Goal: Task Accomplishment & Management: Use online tool/utility

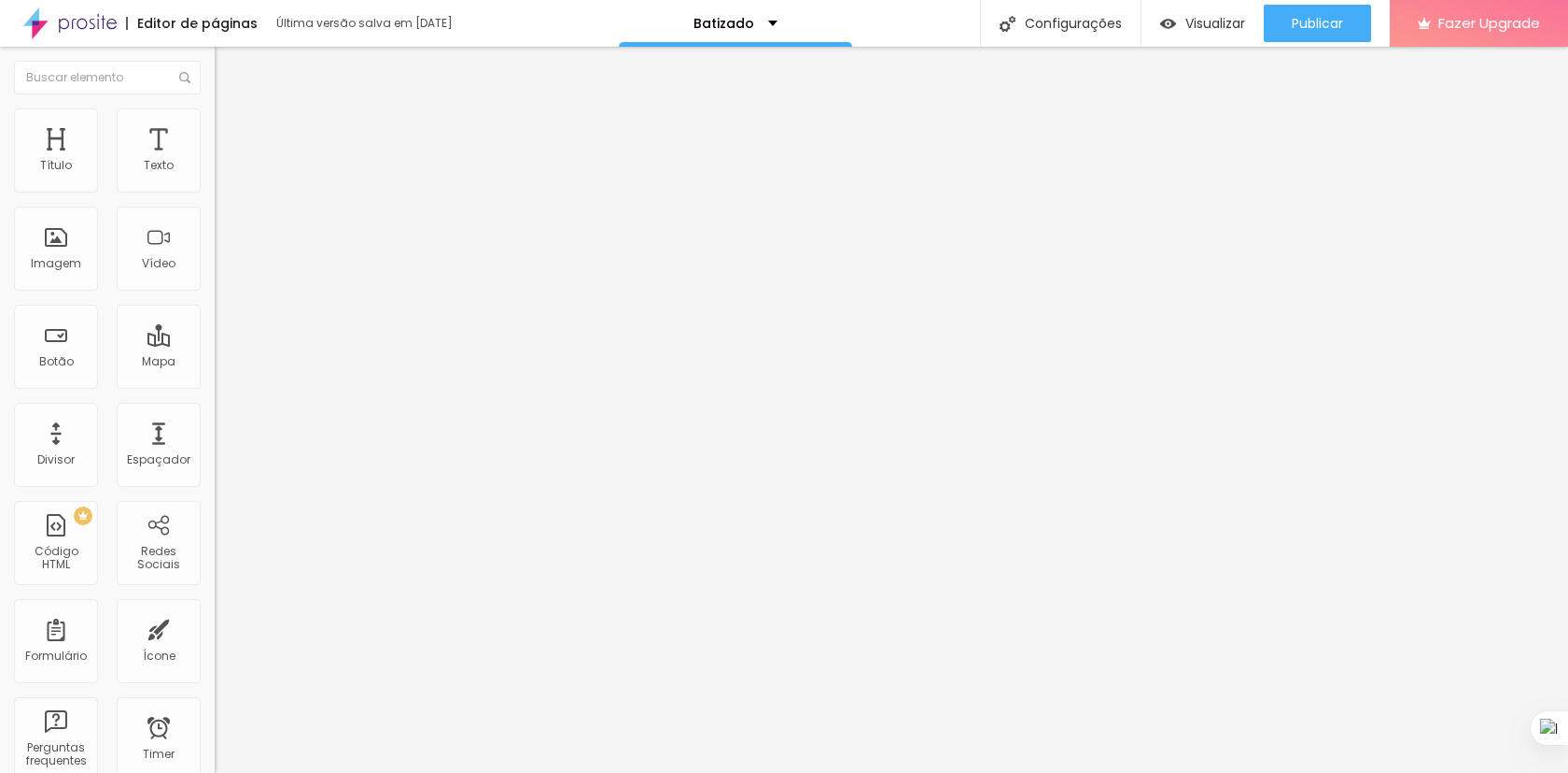
scroll to position [1317, 0]
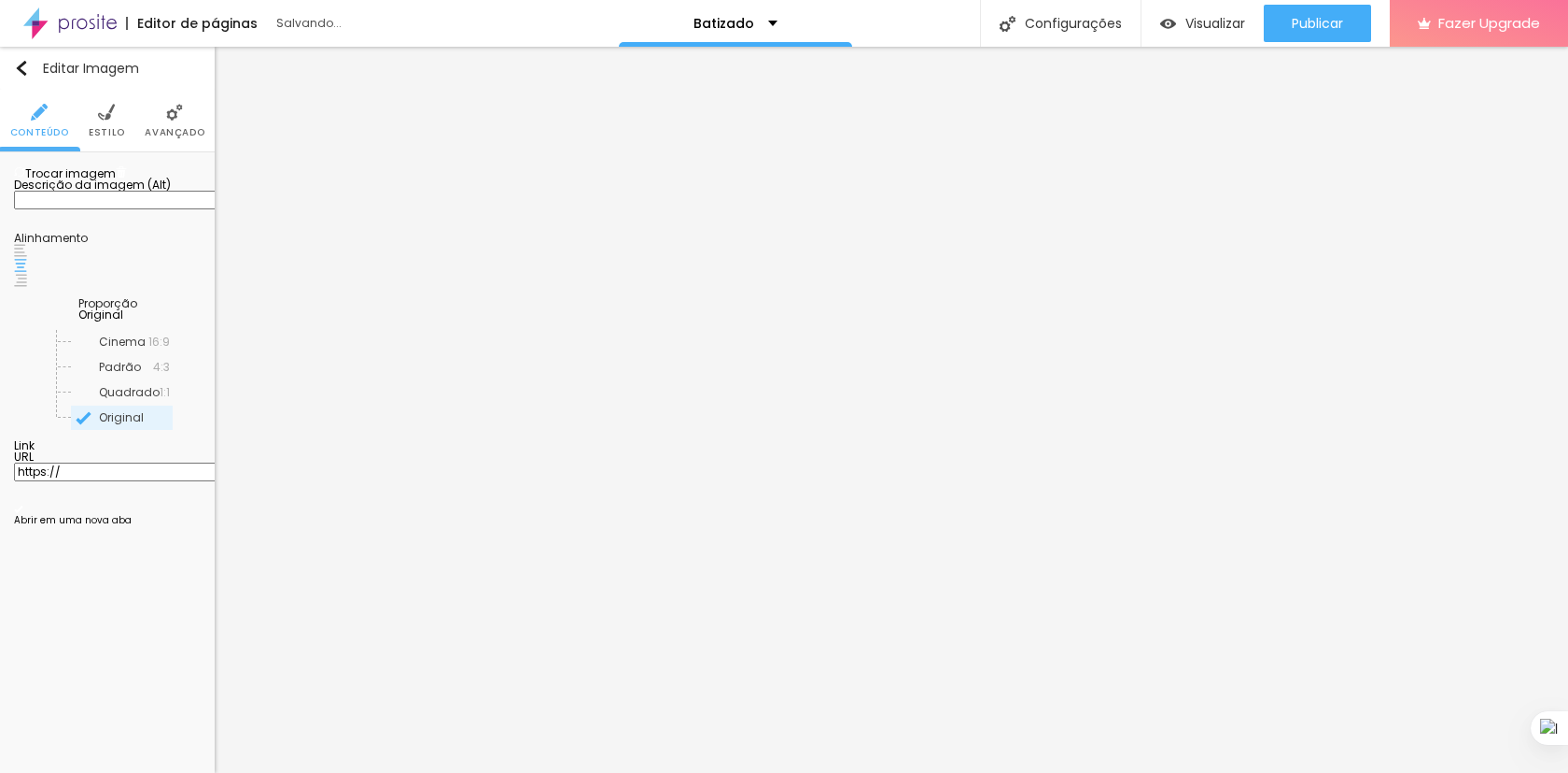
click at [113, 181] on span "Trocar imagem" at bounding box center [65, 173] width 101 height 16
click at [116, 181] on span "Trocar imagem" at bounding box center [65, 173] width 101 height 16
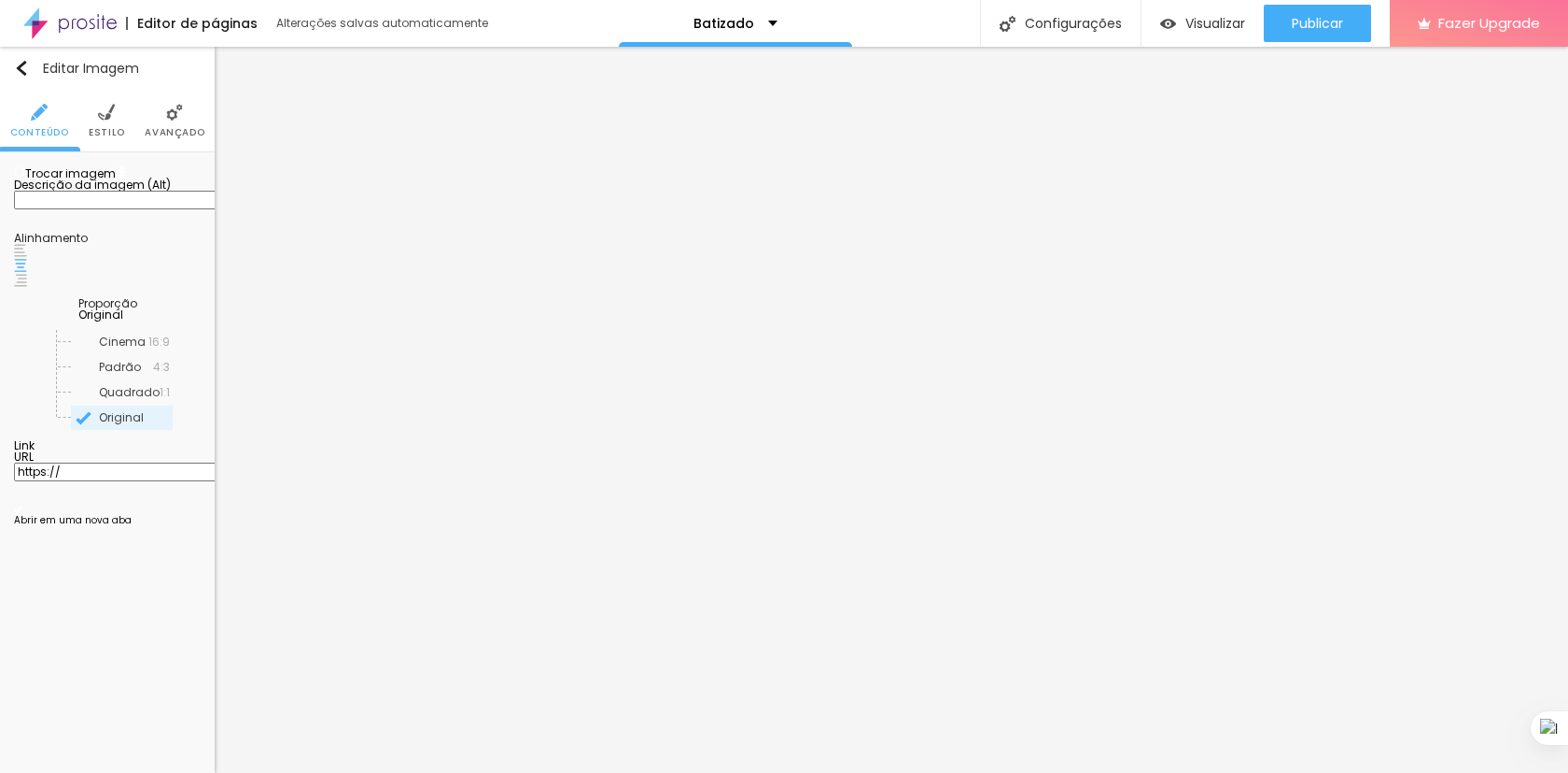
click at [392, 772] on div at bounding box center [784, 784] width 1568 height 0
click at [386, 772] on div at bounding box center [784, 784] width 1568 height 0
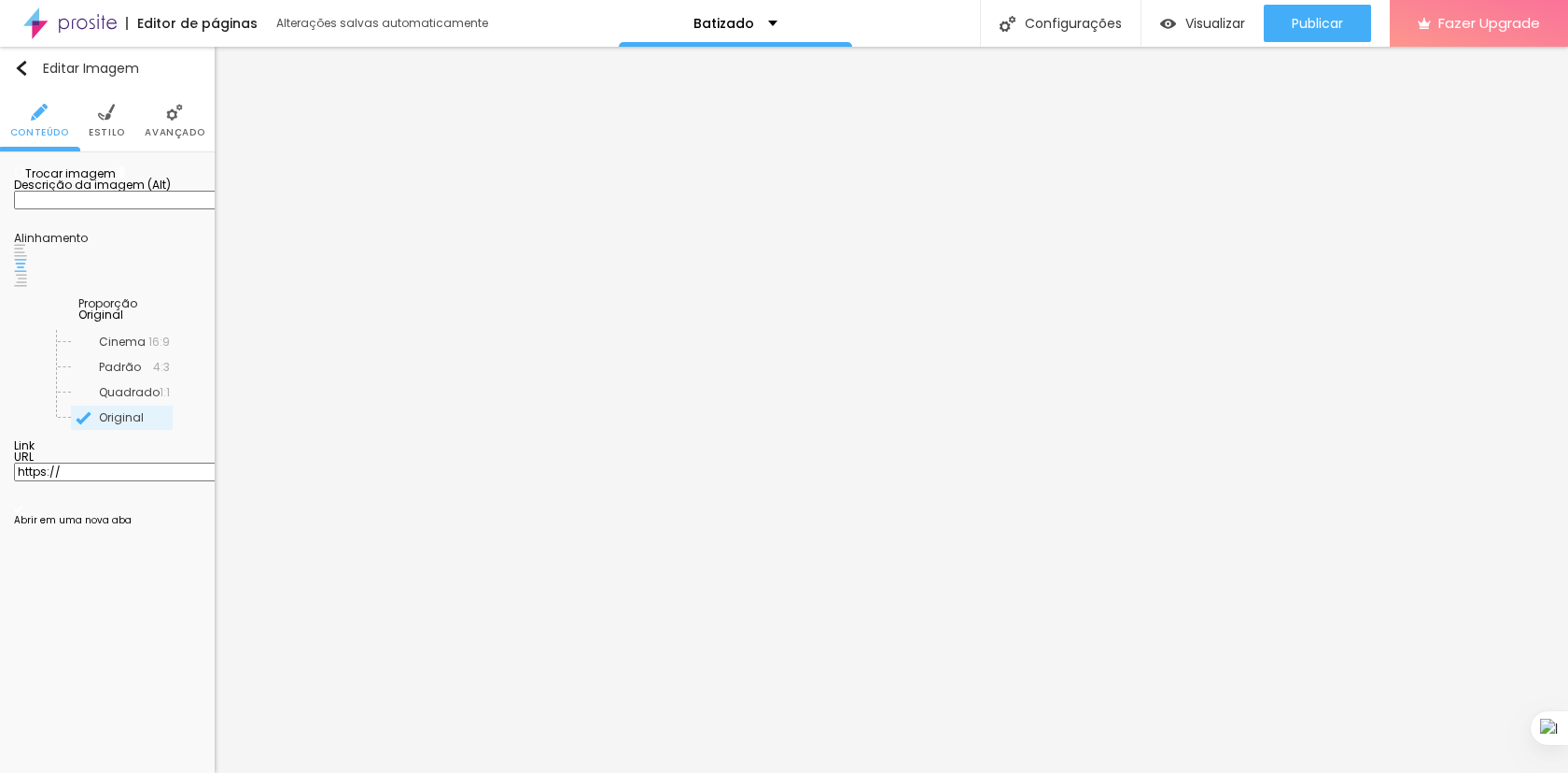
click at [100, 181] on span "Trocar imagem" at bounding box center [65, 173] width 101 height 16
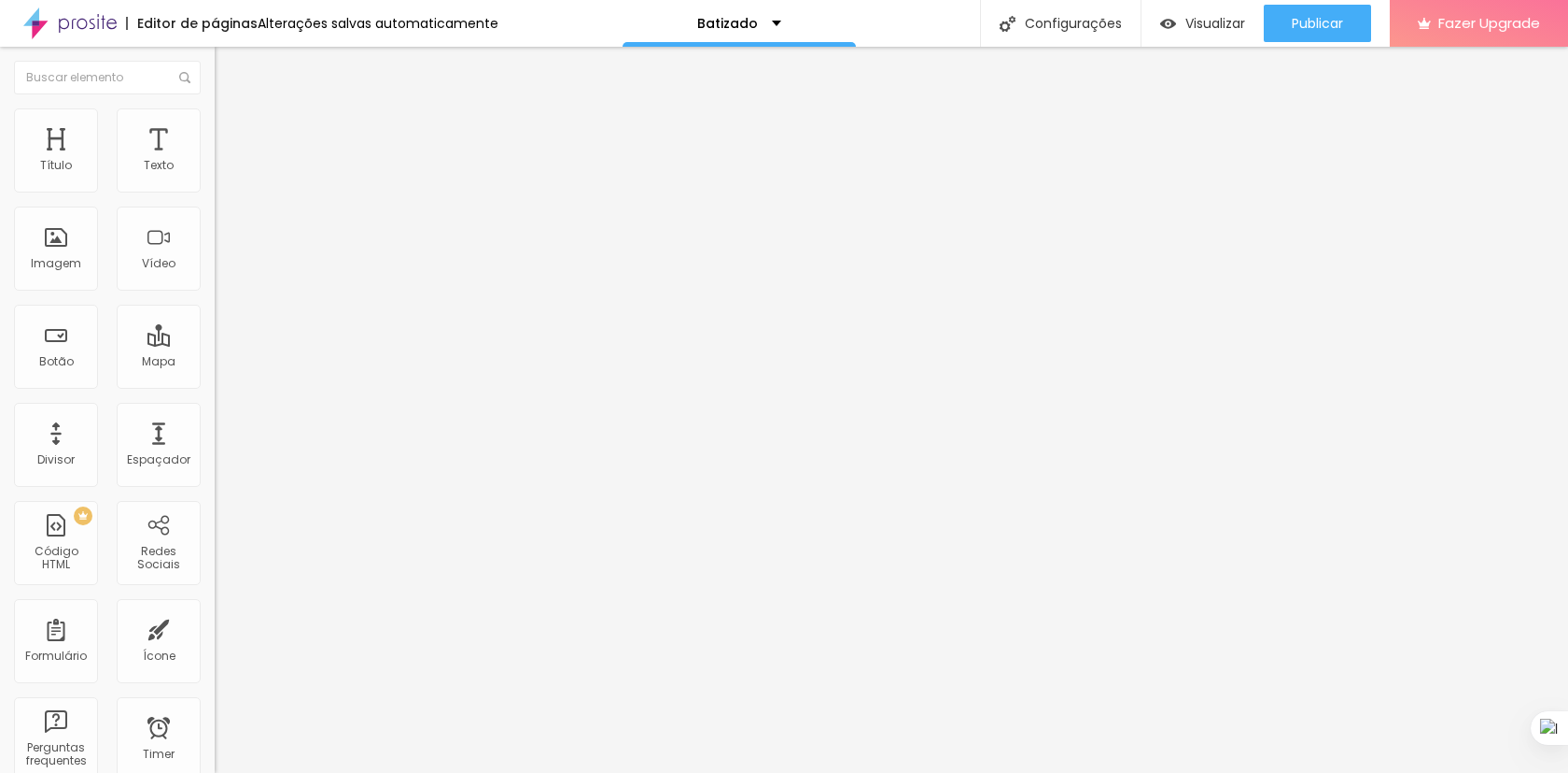
scroll to position [1317, 0]
click at [214, 161] on span "Trocar imagem" at bounding box center [265, 153] width 101 height 16
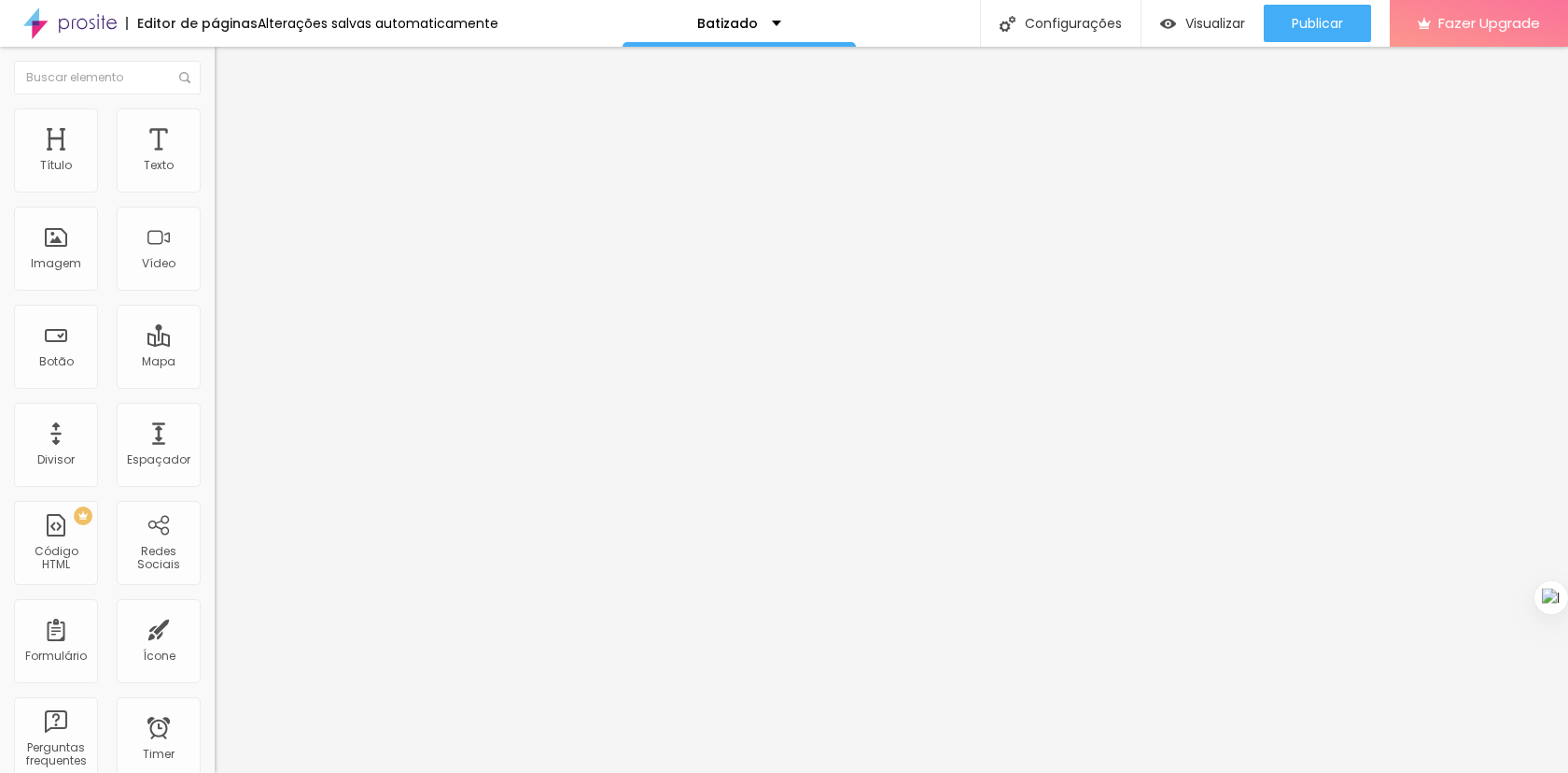
drag, startPoint x: 1551, startPoint y: 727, endPoint x: 1568, endPoint y: 596, distance: 132.1
click at [1568, 596] on div at bounding box center [1552, 597] width 34 height 34
type textarea "r."
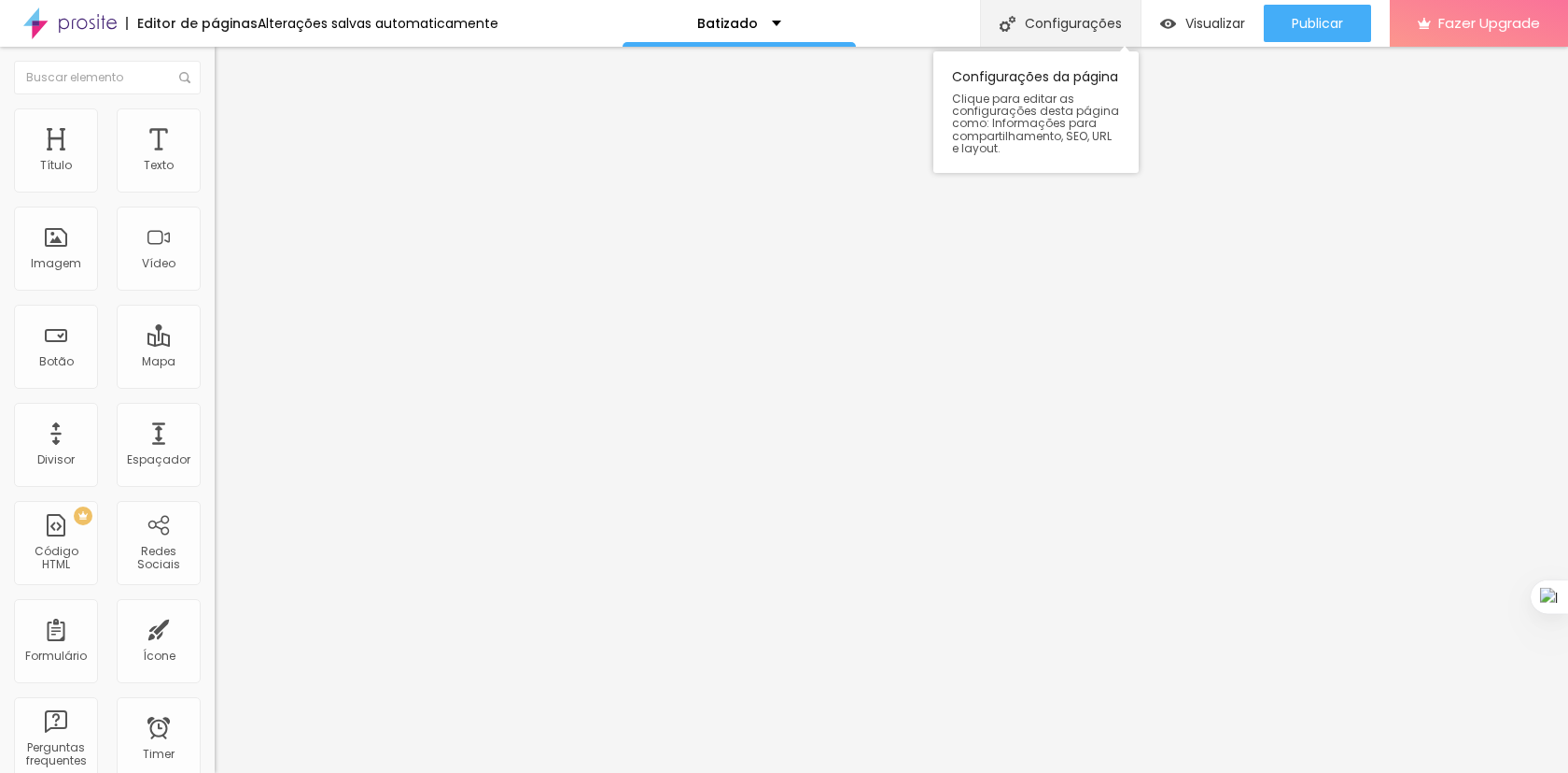
scroll to position [0, 0]
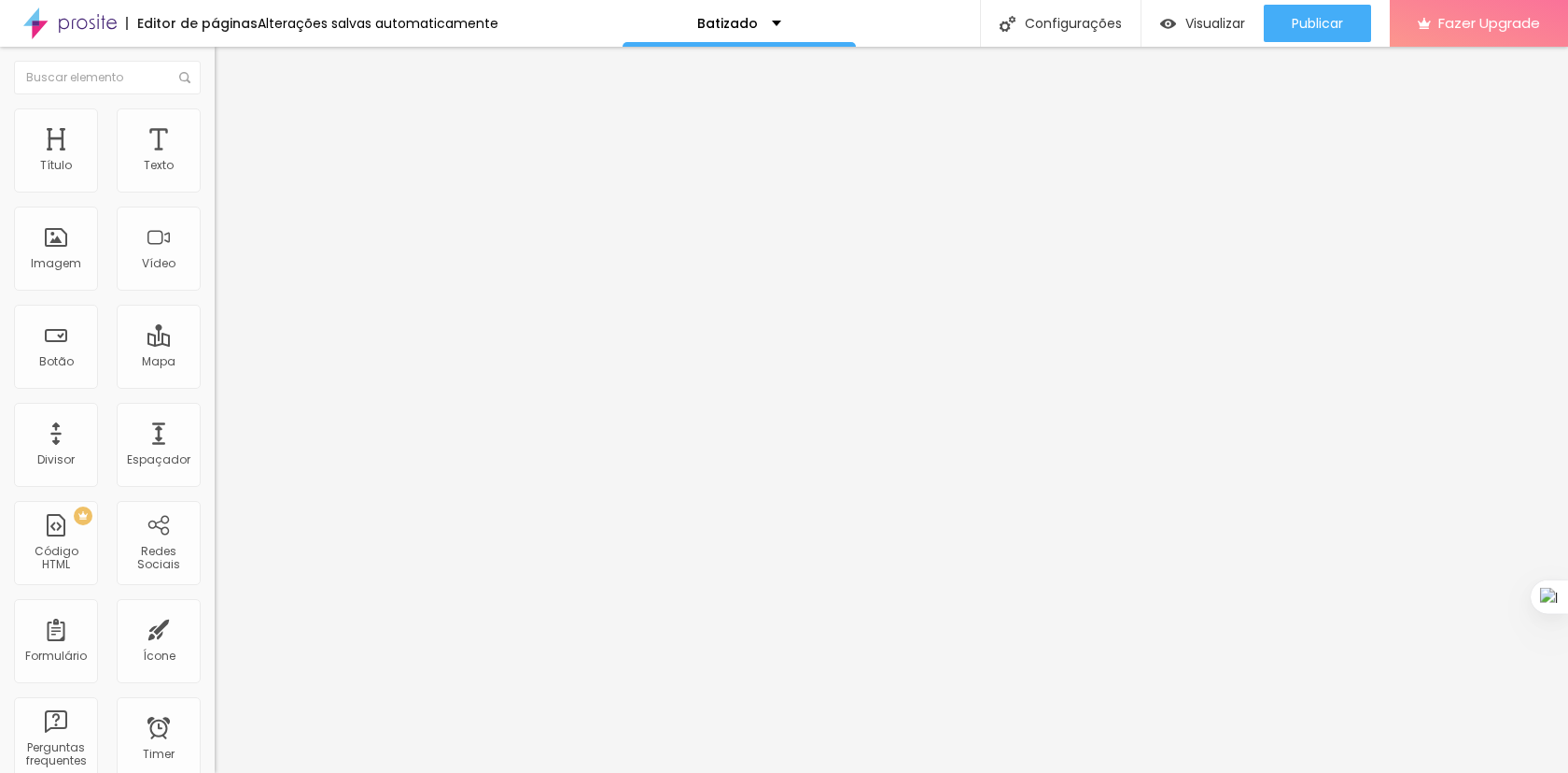
click at [214, 383] on input "[URL][DOMAIN_NAME]" at bounding box center [327, 376] width 224 height 19
paste input "[DOMAIN_NAME][URL][PHONE_NUMBER]"
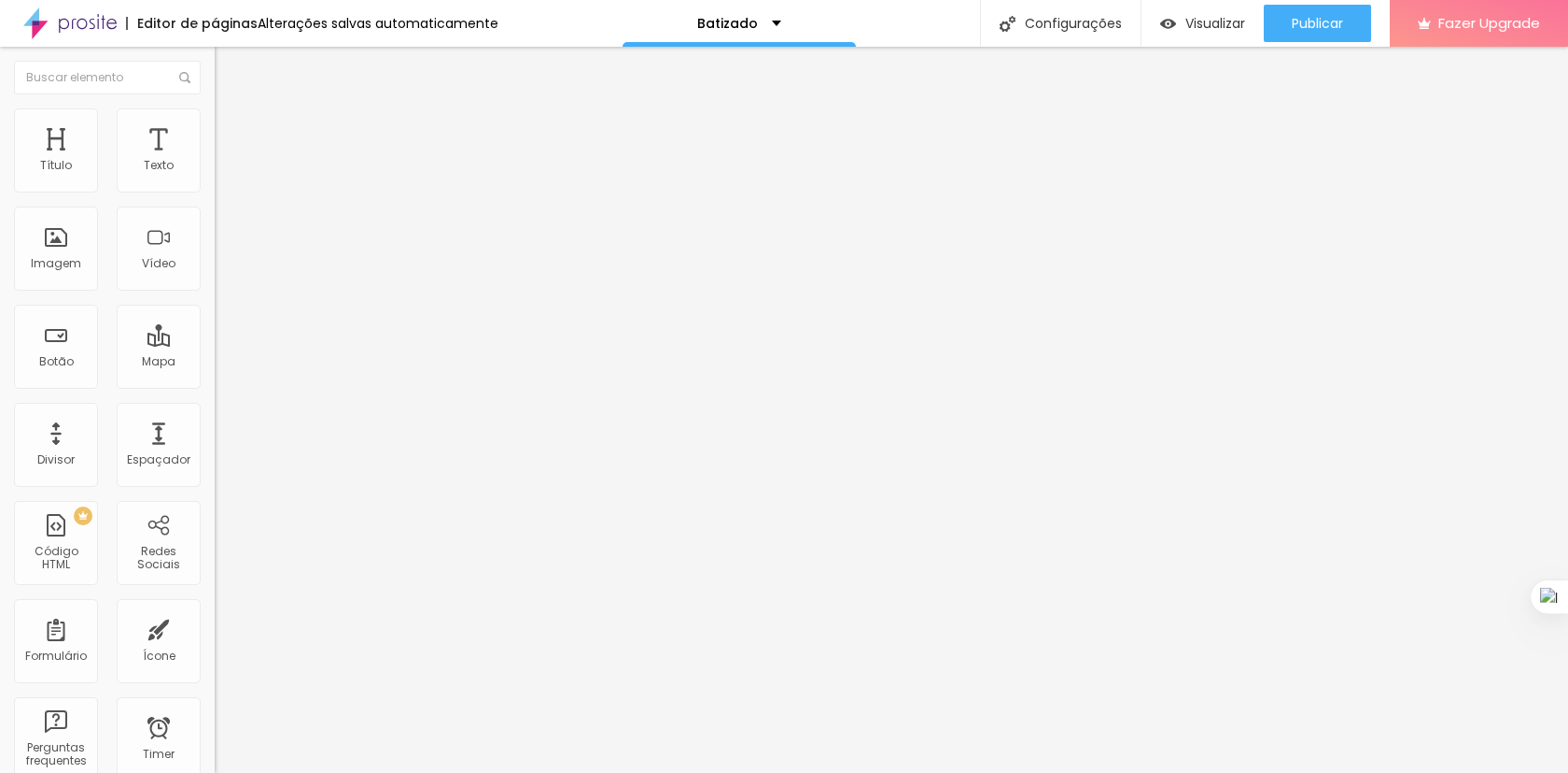
type input "[URL][DOMAIN_NAME][PHONE_NUMBER]"
click at [214, 495] on div "Editar Botão Conteúdo Estilo Avançado Texto AGENDAR AGORA Alinhamento Tamanho G…" at bounding box center [322, 409] width 214 height 726
click at [214, 385] on input "[URL][DOMAIN_NAME]" at bounding box center [327, 376] width 224 height 19
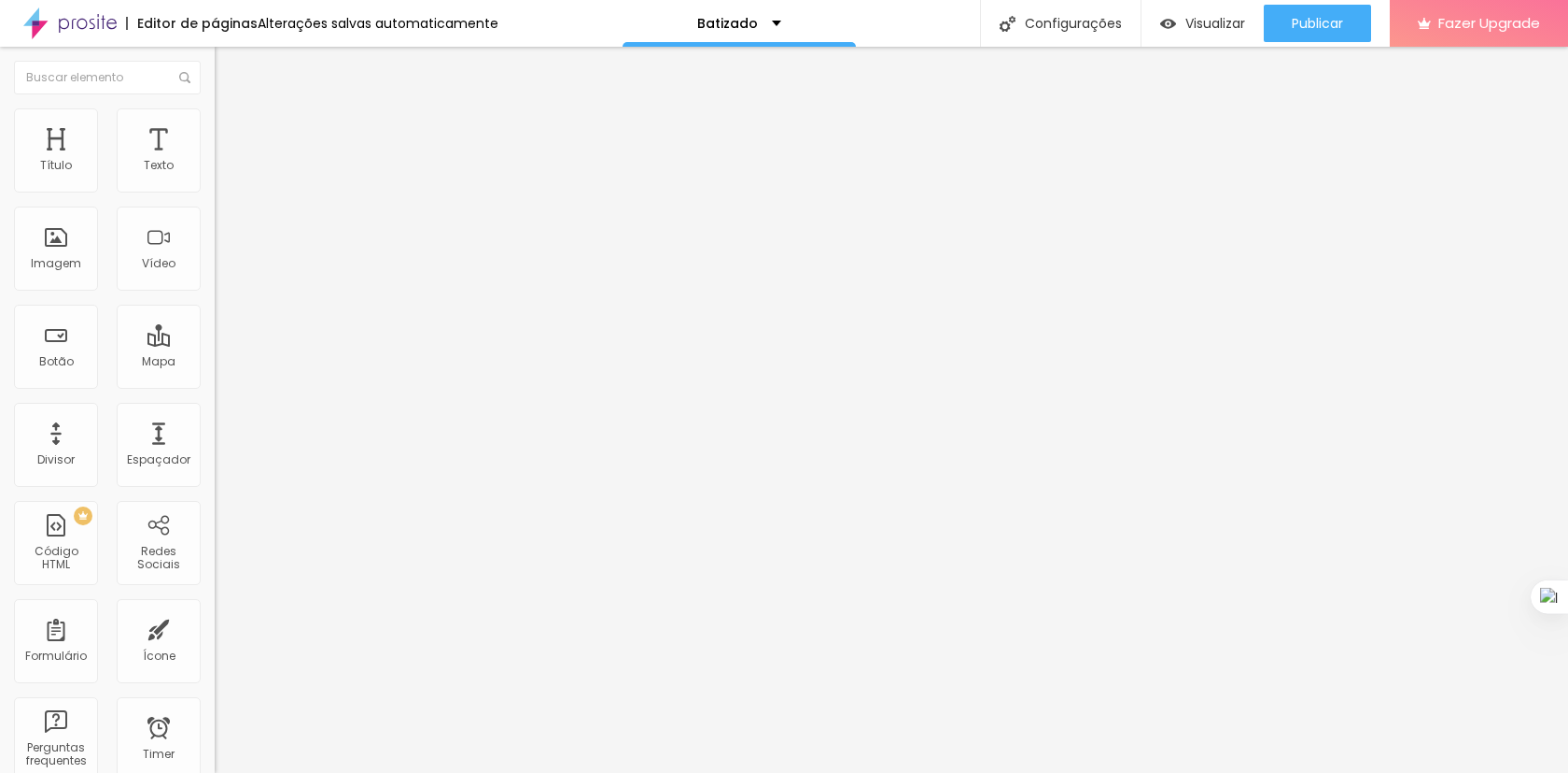
click at [214, 385] on input "[URL][DOMAIN_NAME]" at bounding box center [327, 376] width 224 height 19
paste input "[DOMAIN_NAME][URL][PHONE_NUMBER]"
type input "[URL][DOMAIN_NAME][PHONE_NUMBER]"
click at [214, 429] on div "Texto AGENDAR AGORA Alinhamento [GEOGRAPHIC_DATA] Link URL [URL][DOMAIN_NAME] A…" at bounding box center [322, 287] width 214 height 283
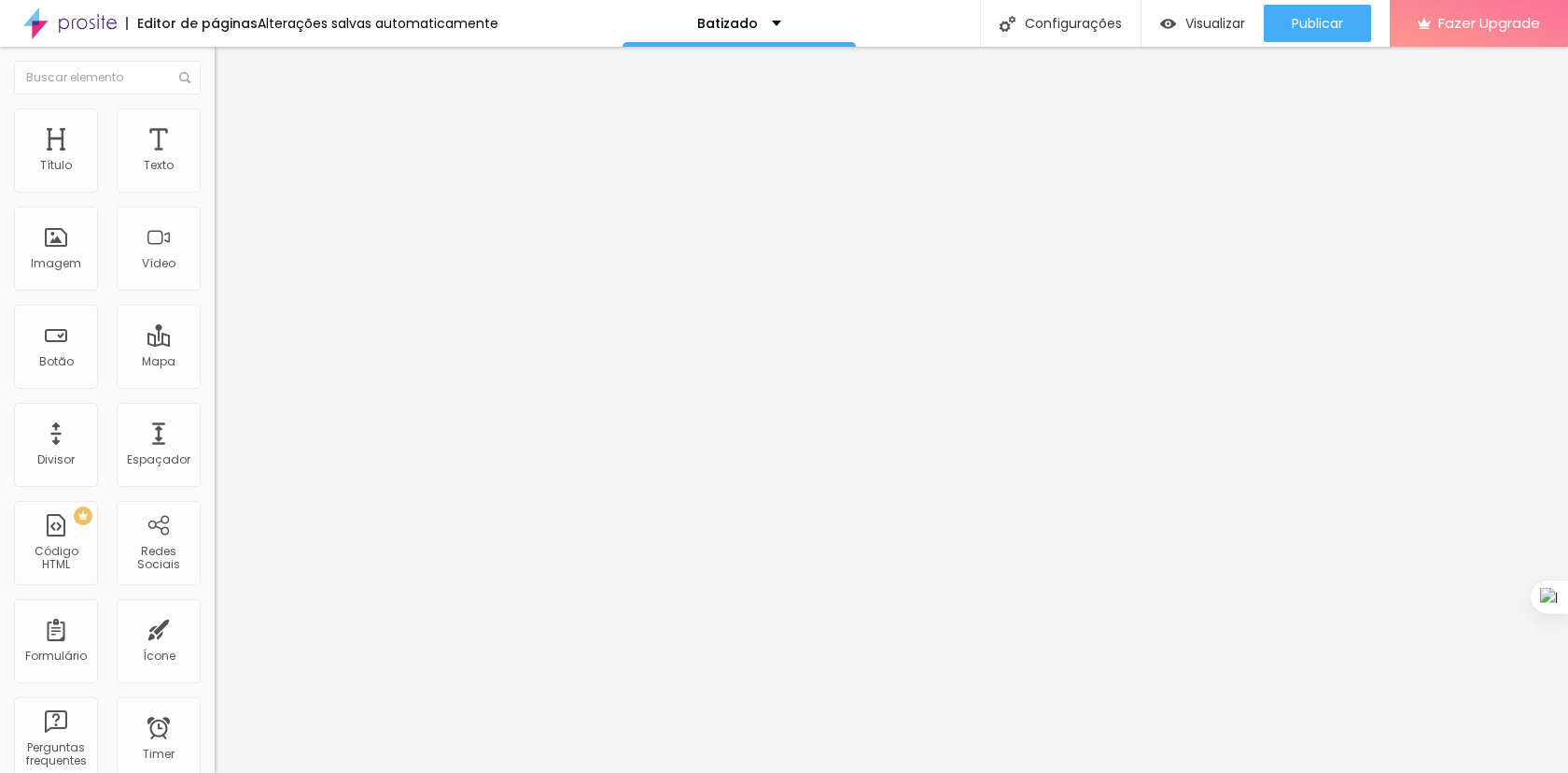
scroll to position [0, 0]
click at [214, 380] on input "[URL][DOMAIN_NAME]" at bounding box center [327, 376] width 224 height 19
paste input "[DOMAIN_NAME][URL][PHONE_NUMBER]"
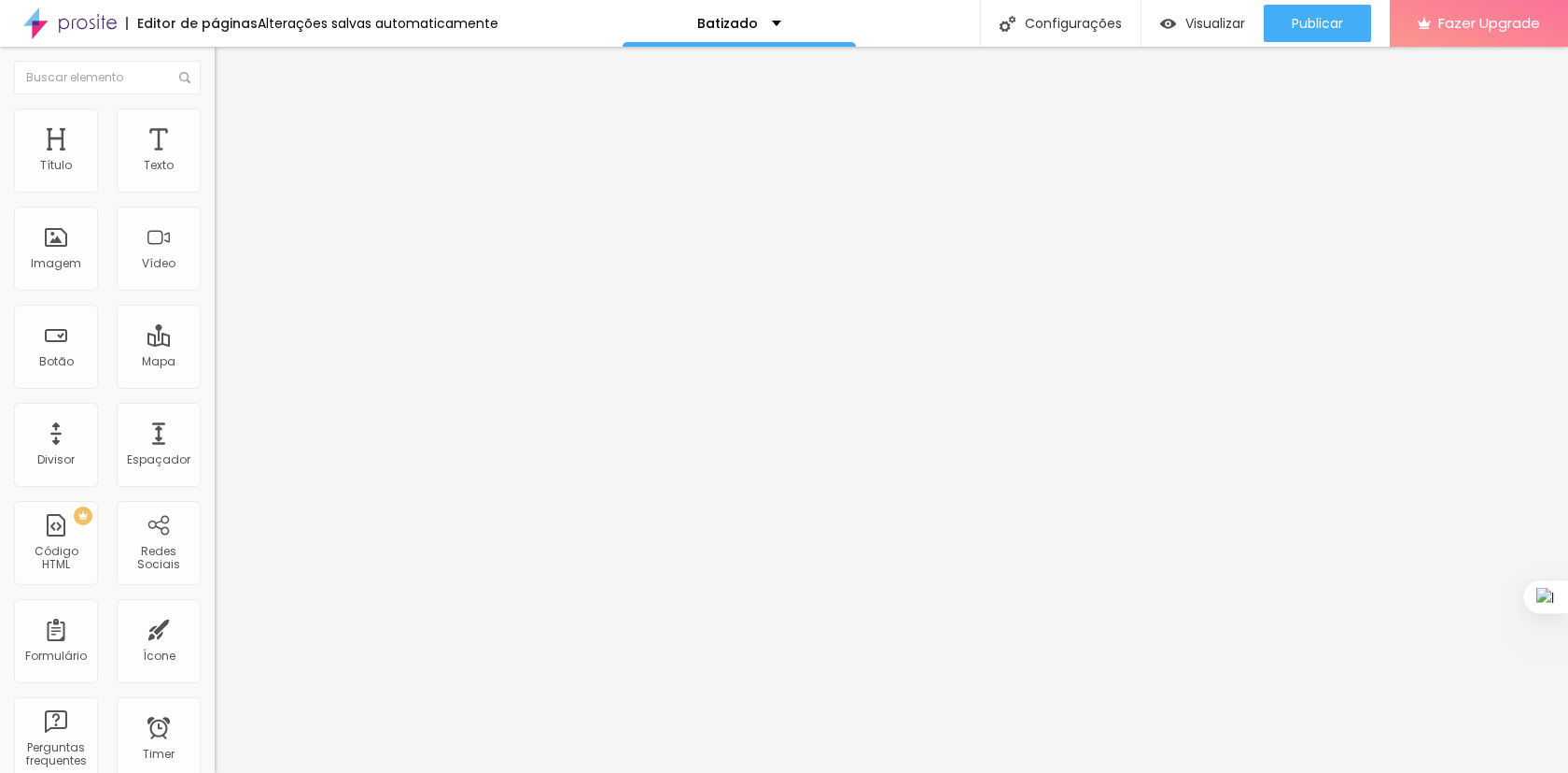
scroll to position [0, 213]
type input "[URL][DOMAIN_NAME][PHONE_NUMBER]"
click at [214, 429] on div "Texto AGENDAR AGORA Alinhamento [GEOGRAPHIC_DATA] Link URL [URL][DOMAIN_NAME] A…" at bounding box center [322, 287] width 214 height 283
click at [214, 385] on input "[URL][DOMAIN_NAME]" at bounding box center [327, 376] width 224 height 19
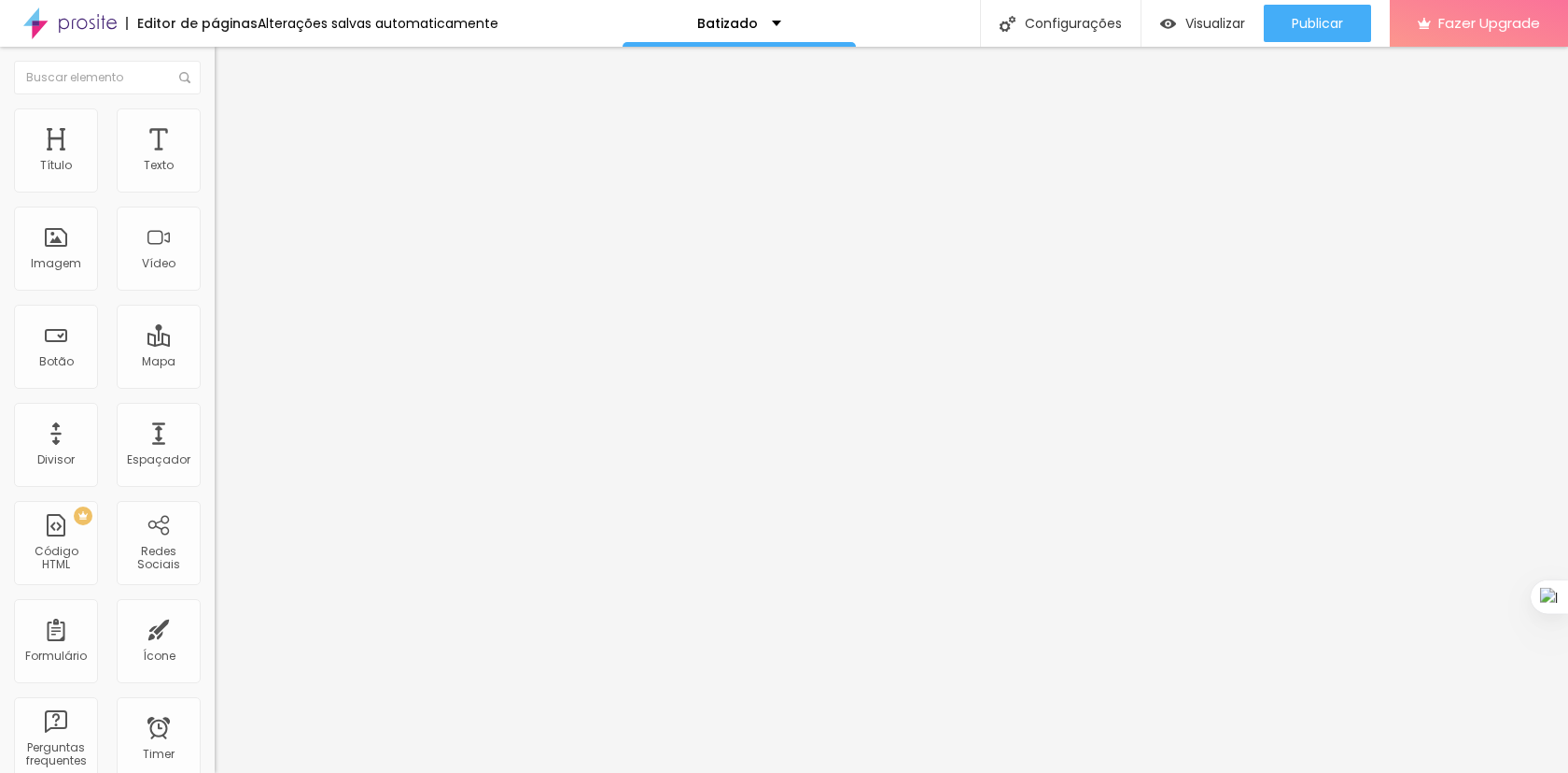
click at [214, 385] on input "[URL][DOMAIN_NAME]" at bounding box center [327, 376] width 224 height 19
paste input "[DOMAIN_NAME][URL][PHONE_NUMBER]"
type input "[URL][DOMAIN_NAME][PHONE_NUMBER]"
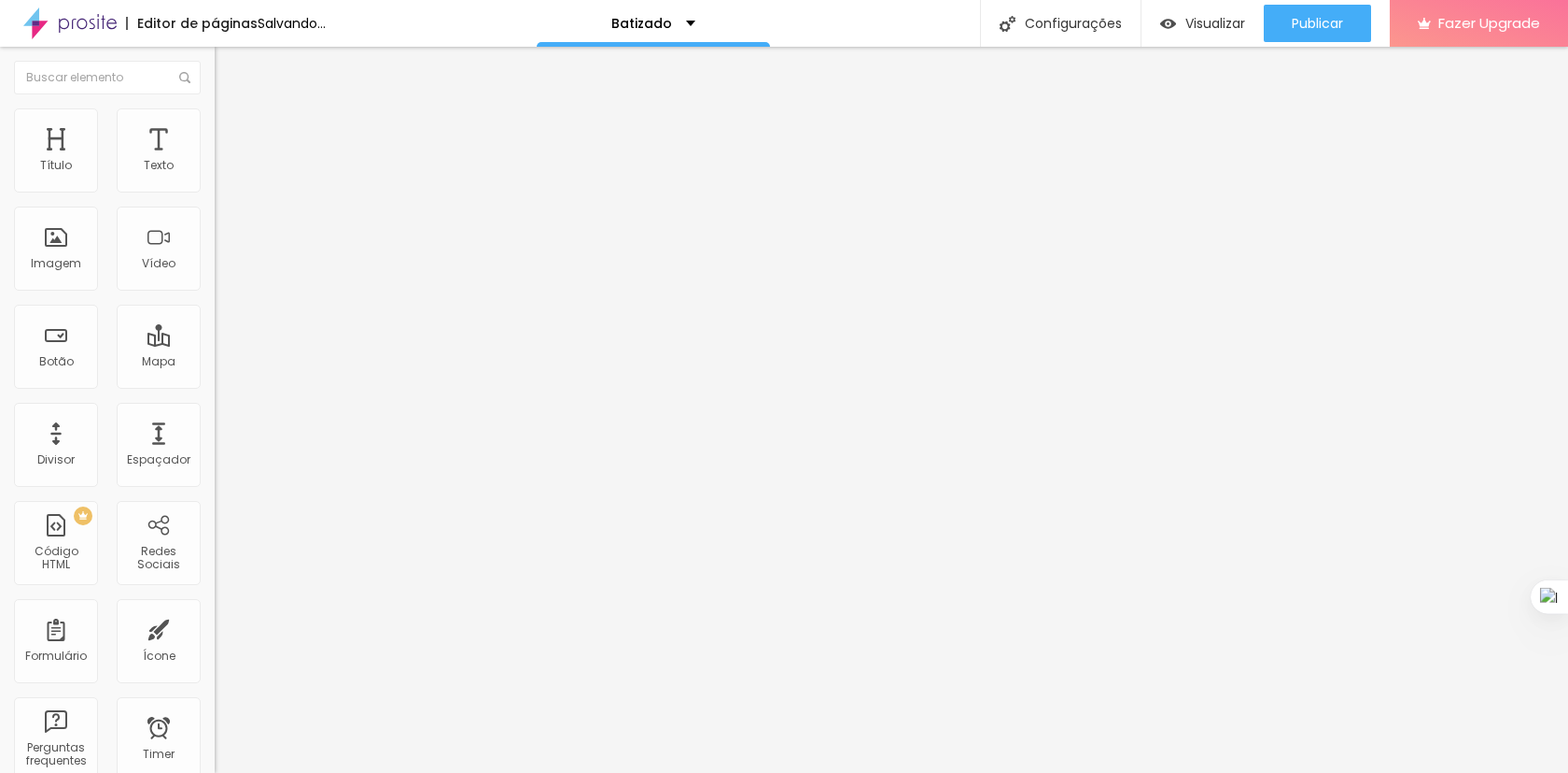
click at [214, 429] on div "Texto AGENDAR AGORA Alinhamento [GEOGRAPHIC_DATA] Link URL [URL][DOMAIN_NAME] A…" at bounding box center [322, 287] width 214 height 283
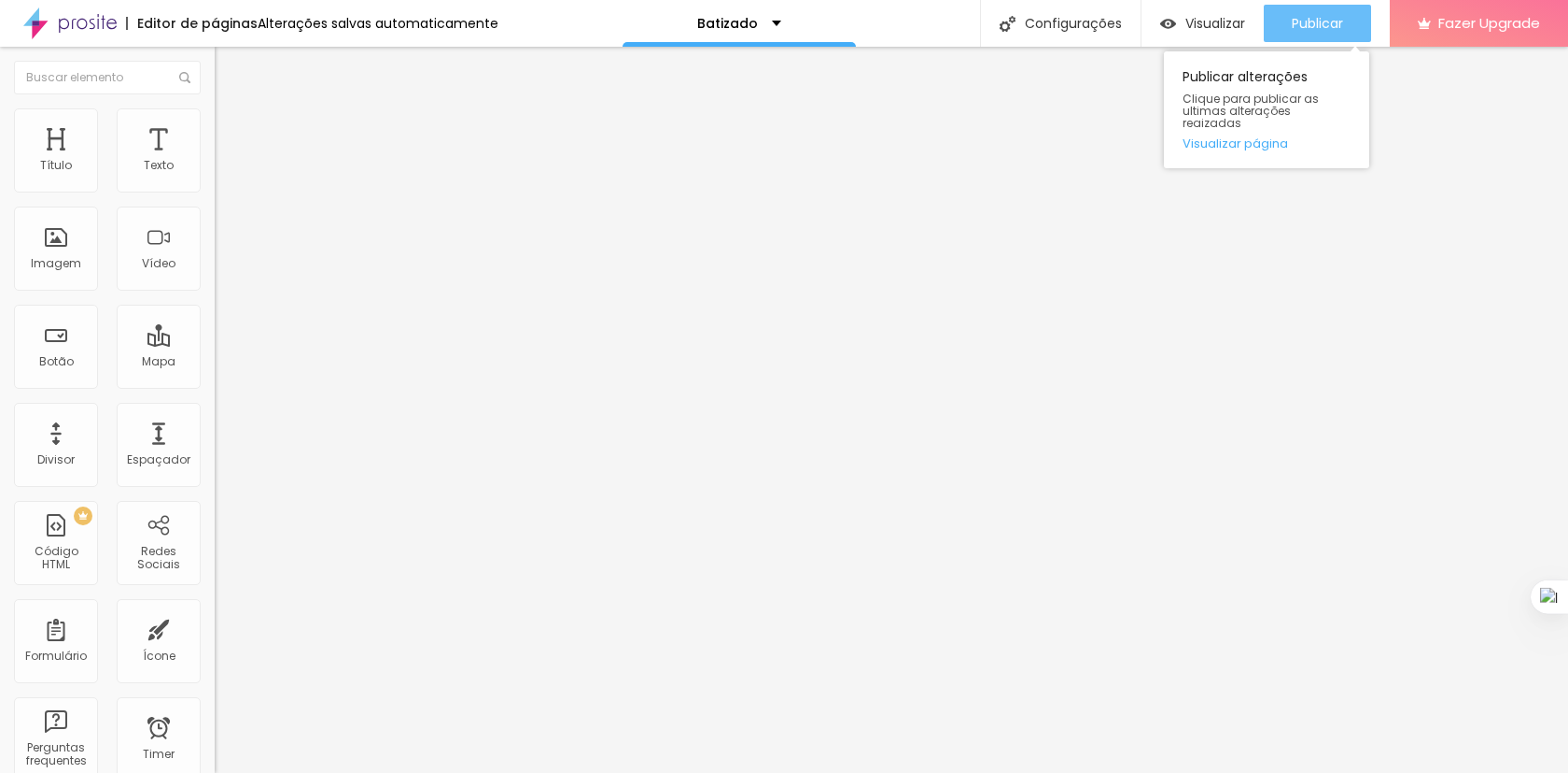
click at [1315, 33] on div "Publicar" at bounding box center [1318, 24] width 52 height 38
click at [1298, 20] on span "Publicar" at bounding box center [1318, 23] width 52 height 15
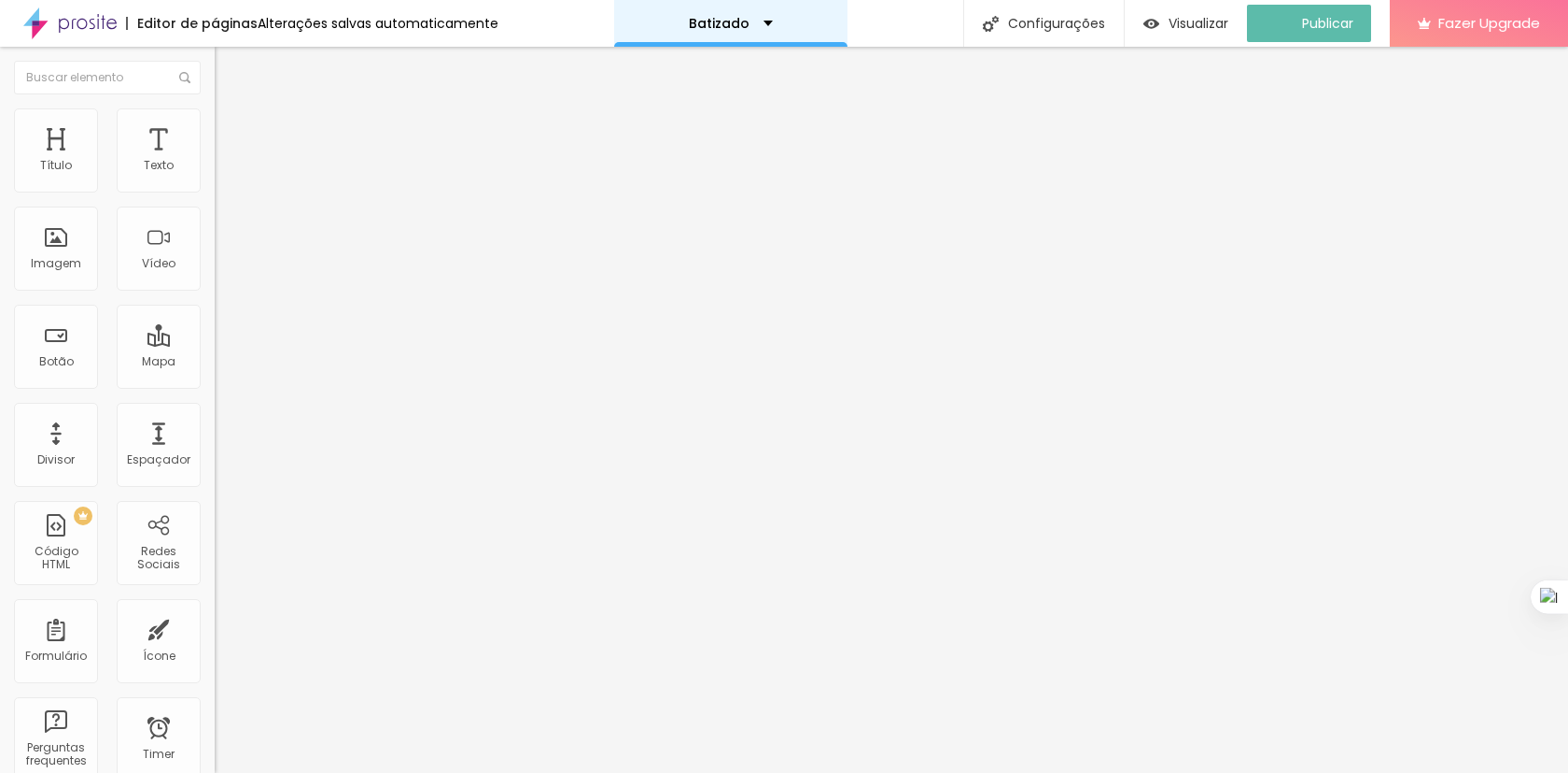
click at [778, 15] on div "Batizado" at bounding box center [731, 23] width 233 height 47
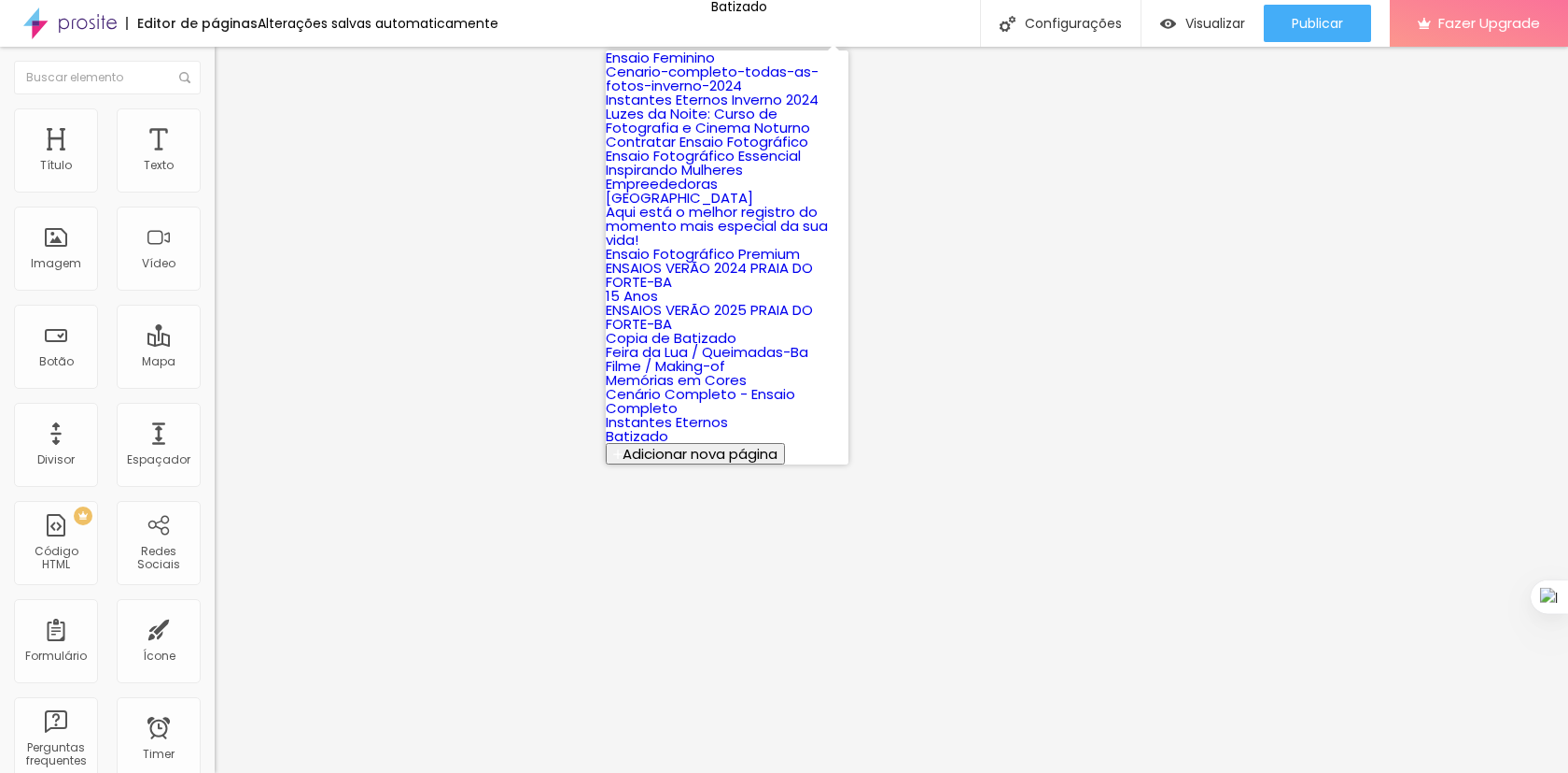
scroll to position [566, 0]
click at [228, 65] on img "button" at bounding box center [235, 68] width 15 height 15
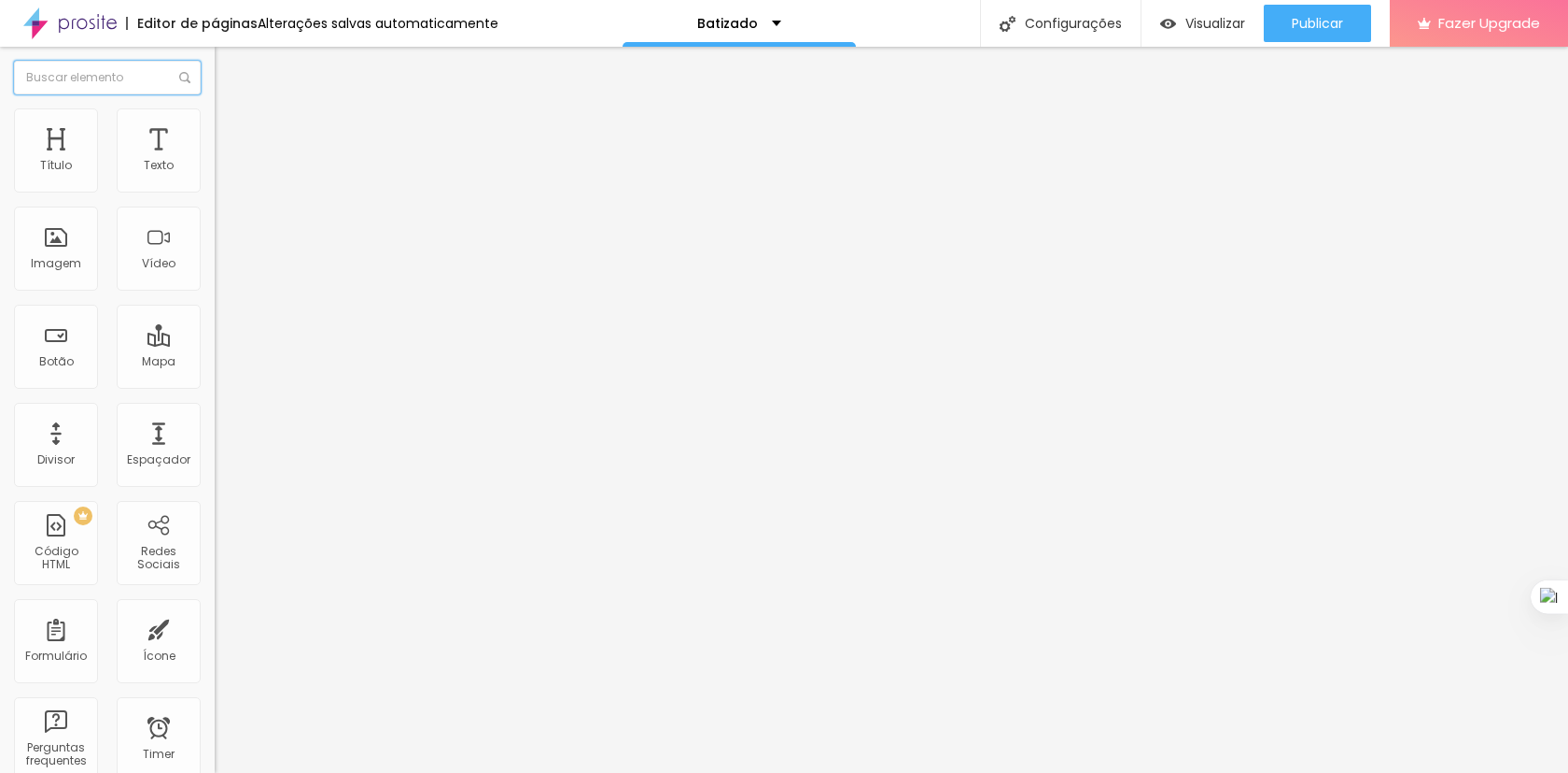
click at [20, 65] on input "text" at bounding box center [107, 77] width 187 height 34
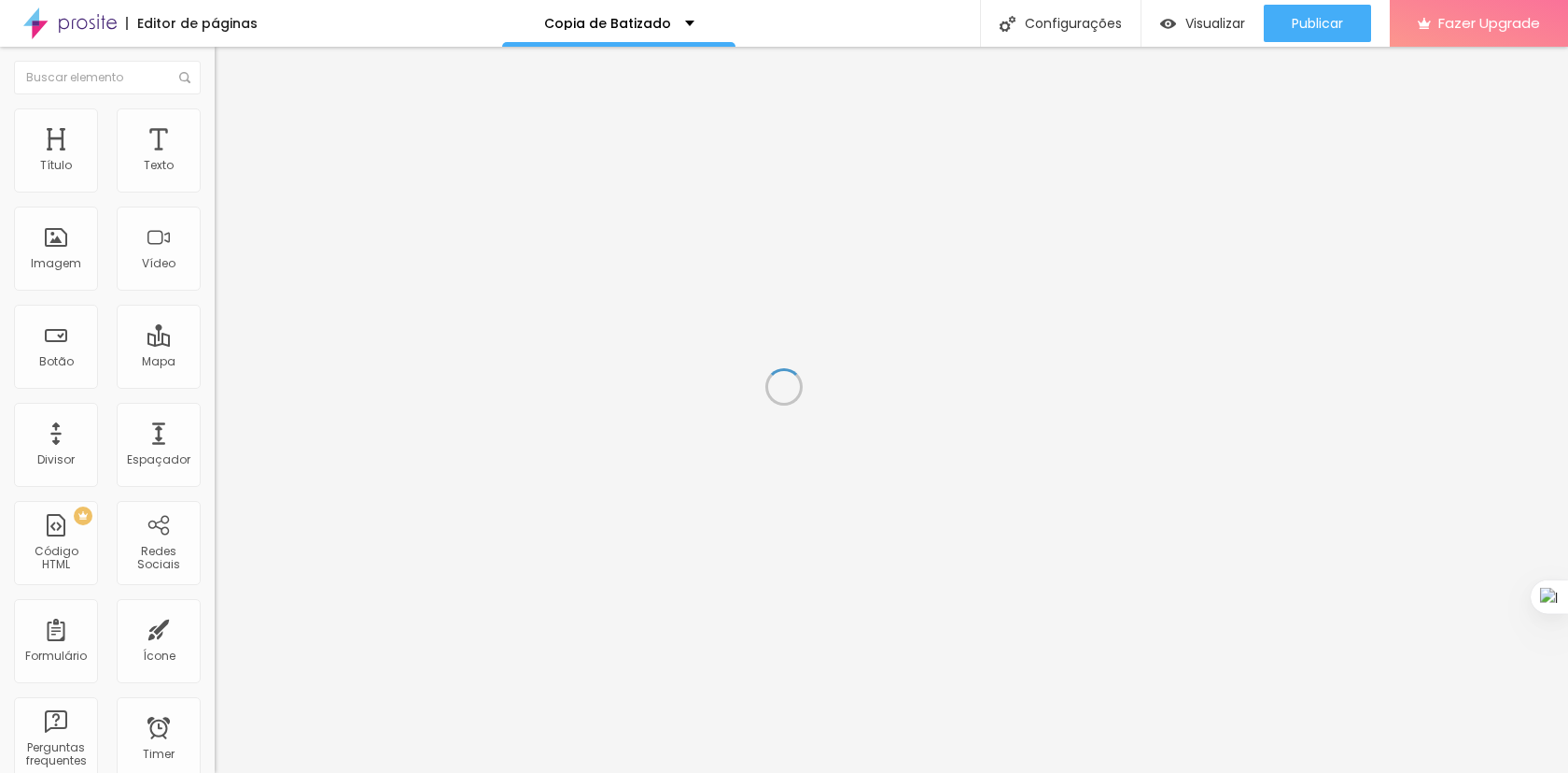
scroll to position [1317, 0]
click at [214, 161] on span "Trocar imagem" at bounding box center [265, 153] width 101 height 16
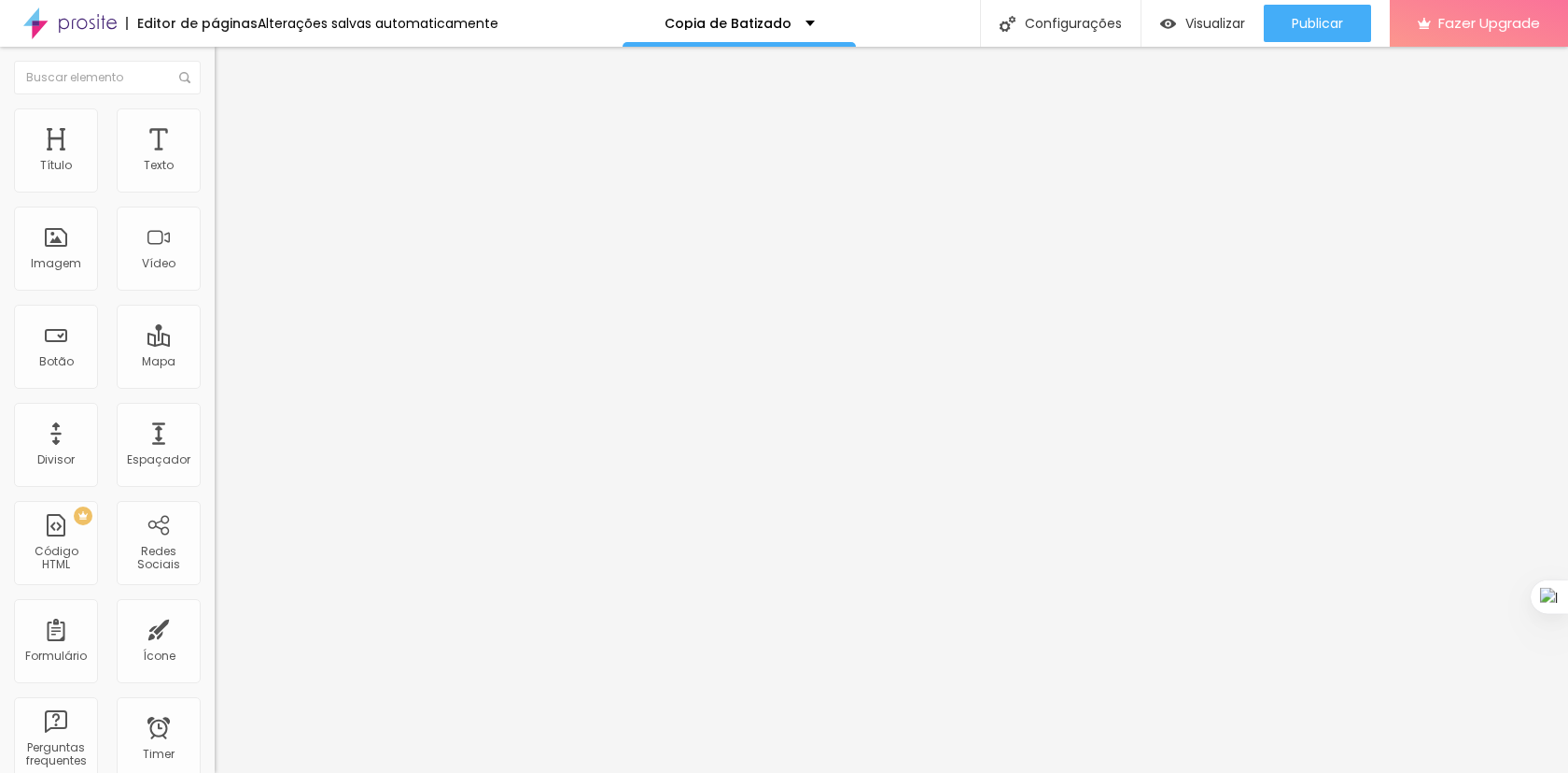
click at [214, 385] on input "[URL][DOMAIN_NAME]" at bounding box center [327, 376] width 224 height 19
type textarea "alboompro"
click at [214, 385] on input "[URL][DOMAIN_NAME]" at bounding box center [327, 376] width 224 height 19
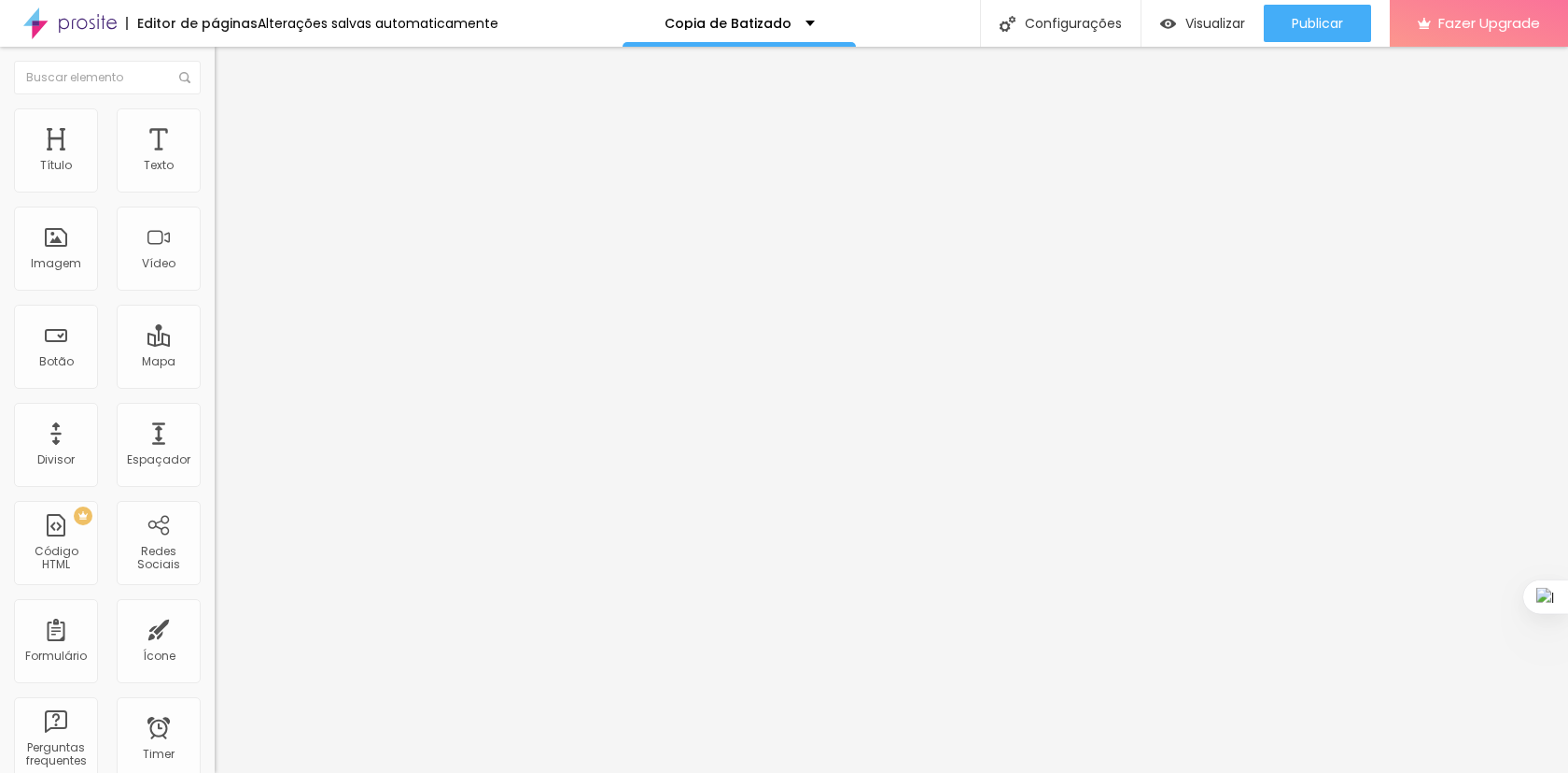
click at [214, 385] on input "[URL][DOMAIN_NAME]" at bounding box center [327, 376] width 224 height 19
paste input "[DOMAIN_NAME][URL][PHONE_NUMBER]"
type input "[URL][DOMAIN_NAME][PHONE_NUMBER]"
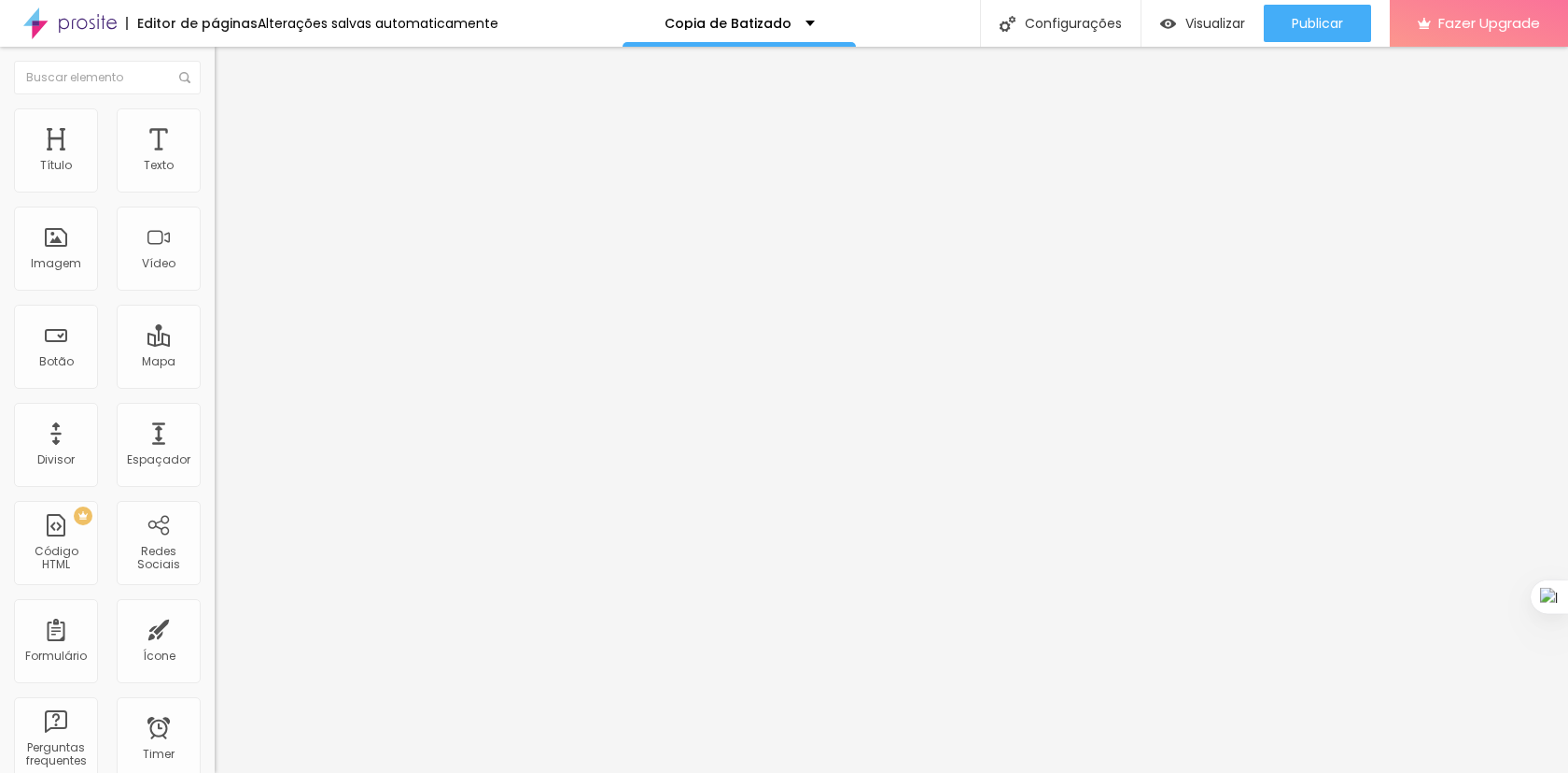
click at [214, 370] on div "URL https://www.waldyrlantyer.com.br/copia-de-ensaio-fotografico-02" at bounding box center [322, 378] width 214 height 46
click at [214, 377] on input "[URL][DOMAIN_NAME]" at bounding box center [327, 376] width 224 height 19
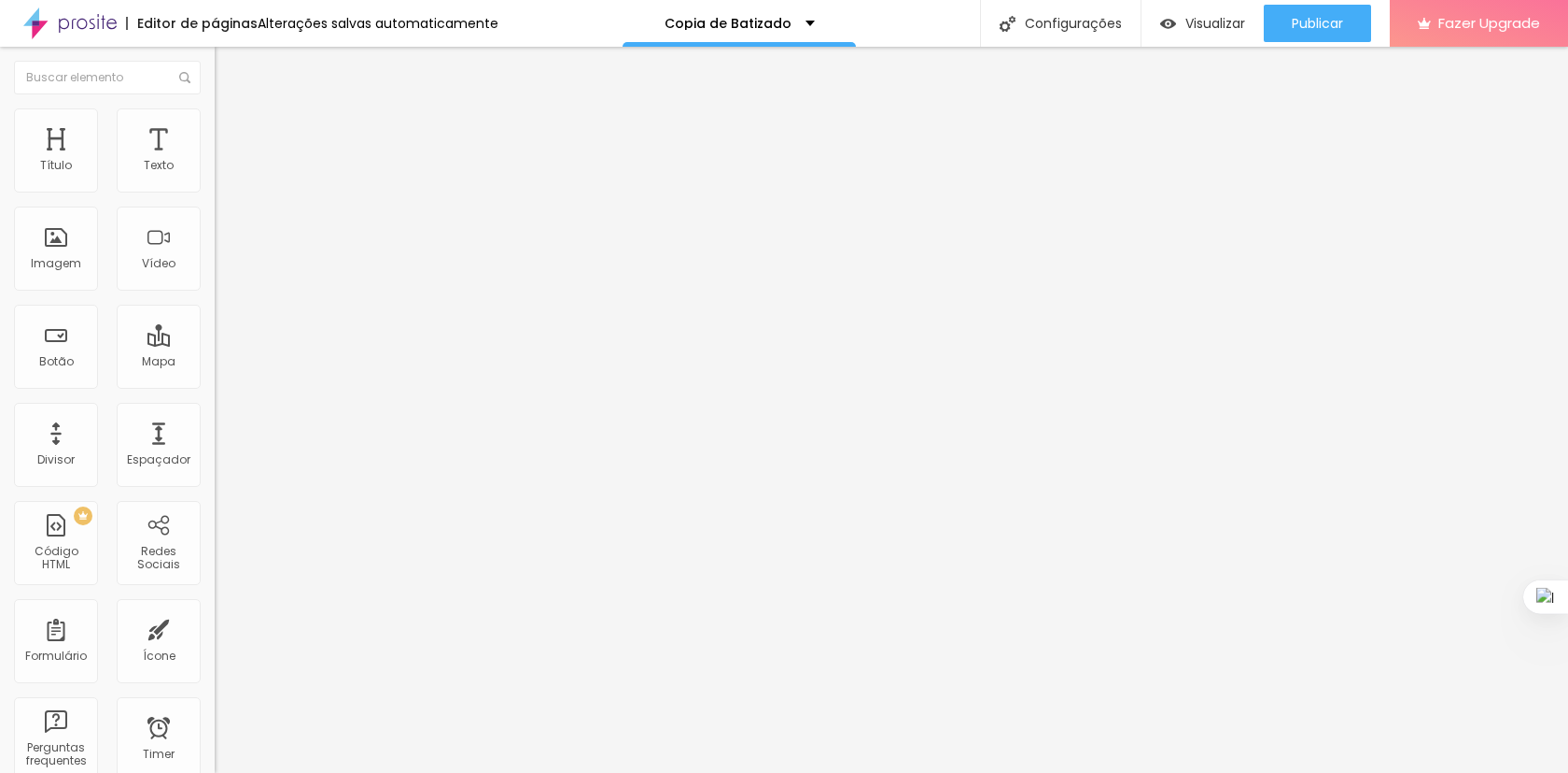
paste input "[DOMAIN_NAME][URL][PHONE_NUMBER]"
type input "[URL][DOMAIN_NAME][PHONE_NUMBER]"
click at [214, 385] on input "[URL][DOMAIN_NAME]" at bounding box center [327, 376] width 224 height 19
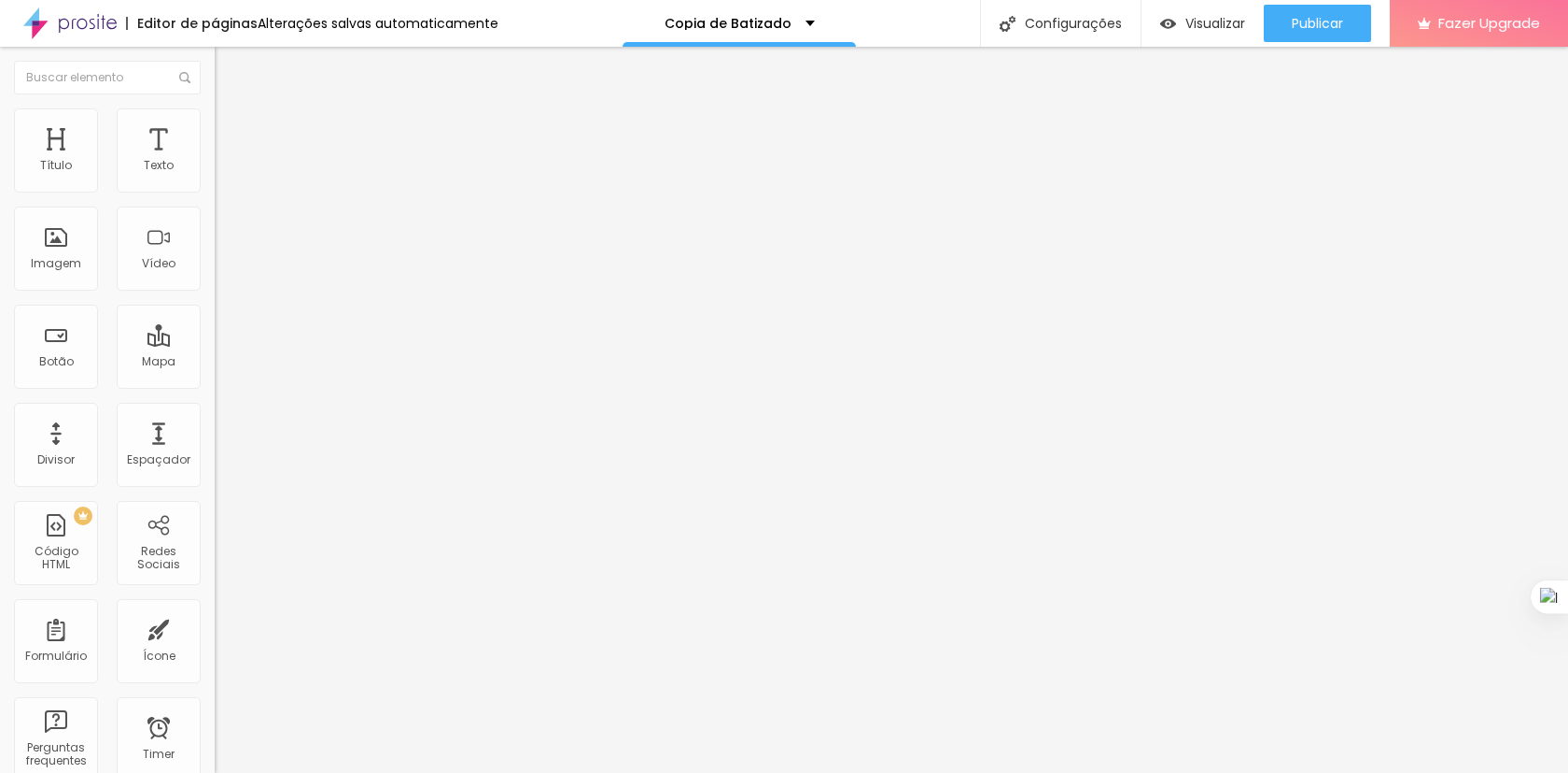
click at [214, 385] on input "[URL][DOMAIN_NAME]" at bounding box center [327, 376] width 224 height 19
paste input "[DOMAIN_NAME][URL][PHONE_NUMBER]"
type input "[URL][DOMAIN_NAME][PHONE_NUMBER]"
click at [214, 468] on div "Editar Botão Conteúdo Estilo Avançado Texto AGENDAR AGORA Alinhamento Tamanho G…" at bounding box center [322, 409] width 214 height 726
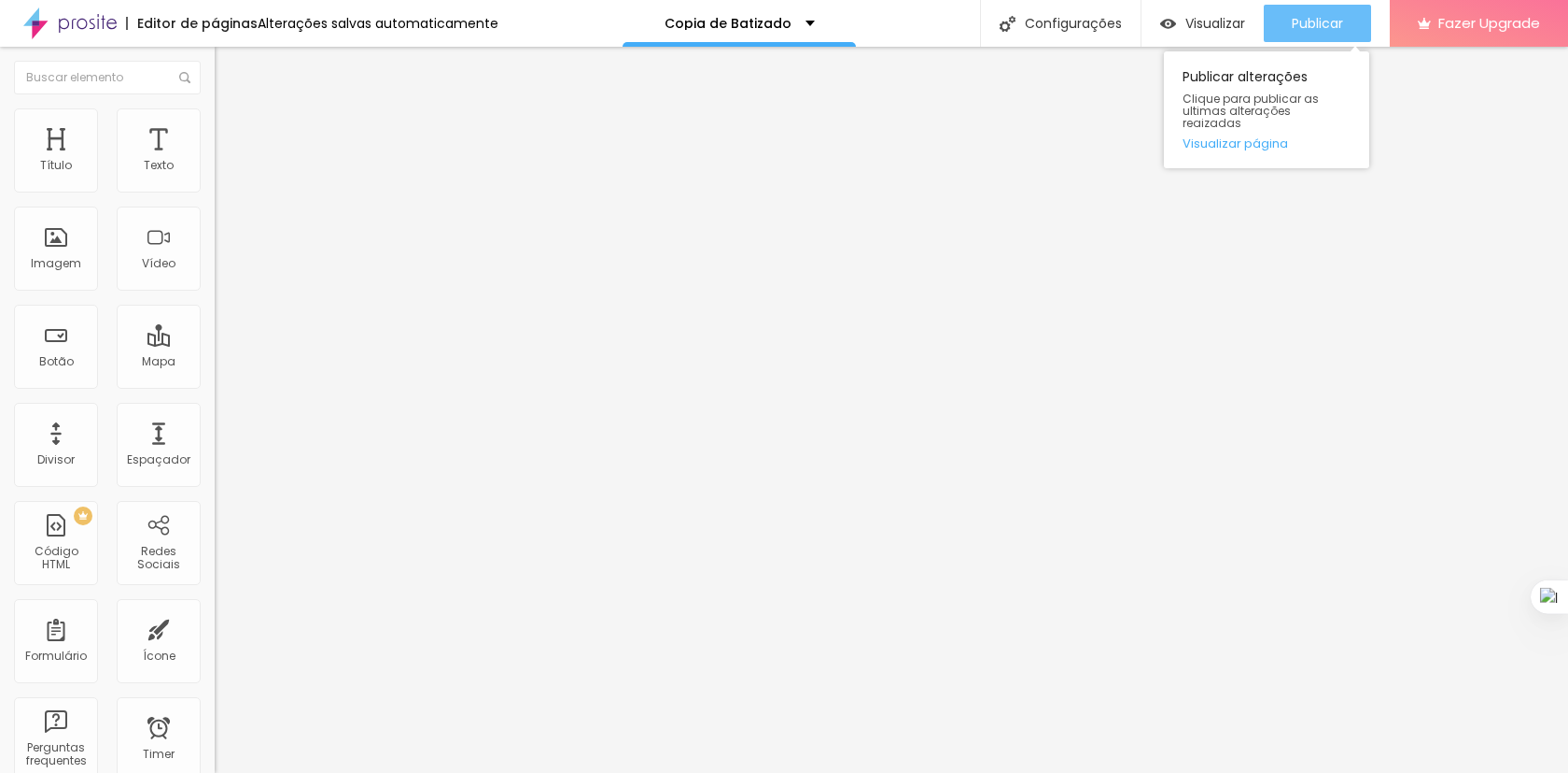
click at [1300, 29] on span "Publicar" at bounding box center [1318, 23] width 52 height 15
click at [1288, 24] on button "Publicar" at bounding box center [1318, 24] width 107 height 38
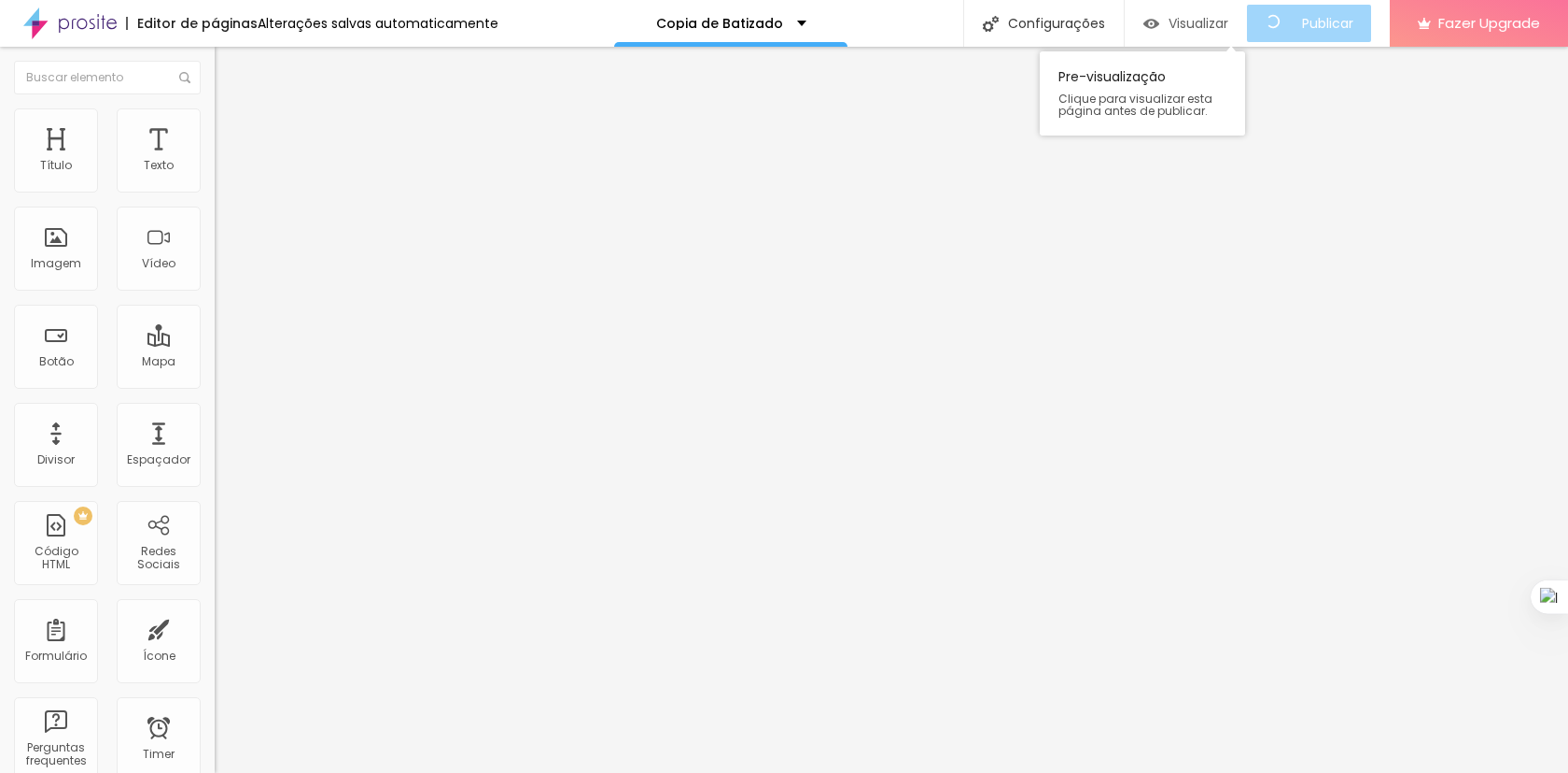
click at [1225, 22] on span "Visualizar" at bounding box center [1199, 23] width 60 height 15
